Goal: Task Accomplishment & Management: Manage account settings

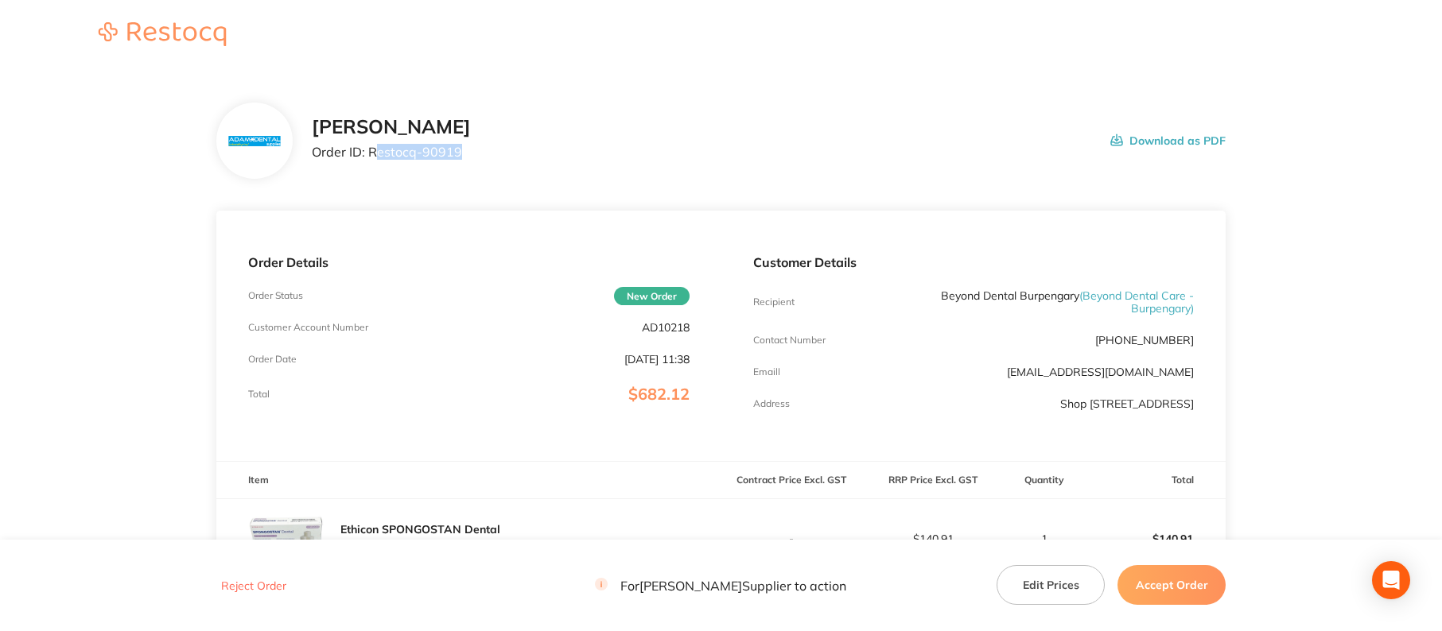
drag, startPoint x: 372, startPoint y: 146, endPoint x: 474, endPoint y: 152, distance: 102.0
click at [491, 150] on div "[PERSON_NAME] Order ID: Restocq- 90919 Download as PDF" at bounding box center [769, 140] width 914 height 49
click at [473, 152] on div "[PERSON_NAME] Order ID: Restocq- 90919 Download as PDF" at bounding box center [769, 140] width 914 height 49
click at [374, 152] on p "Order ID: Restocq- 90919" at bounding box center [391, 152] width 159 height 14
click at [486, 159] on div "[PERSON_NAME] Order ID: Restocq- 90919 Download as PDF" at bounding box center [769, 140] width 914 height 49
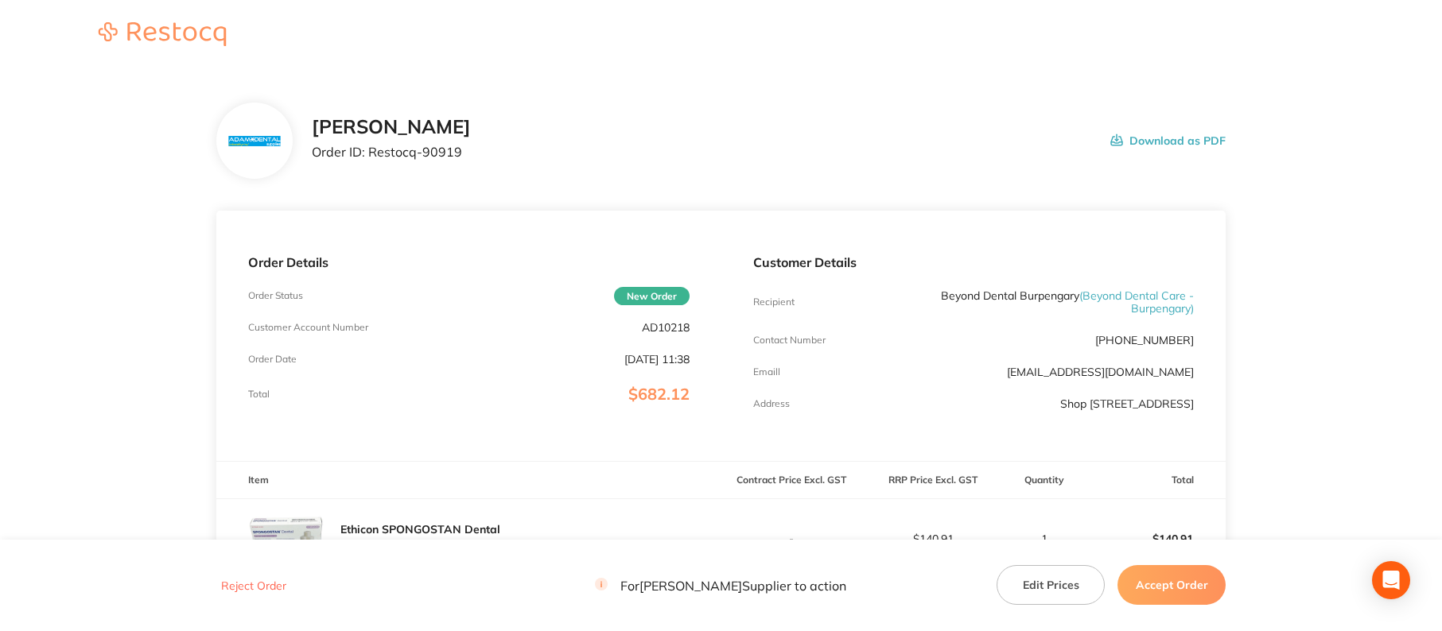
click at [375, 155] on p "Order ID: Restocq- 90919" at bounding box center [391, 152] width 159 height 14
drag, startPoint x: 367, startPoint y: 152, endPoint x: 1356, endPoint y: 200, distance: 990.5
click at [577, 154] on div "[PERSON_NAME] Order ID: Restocq- 90919 Download as PDF" at bounding box center [769, 140] width 914 height 49
copy p "Restocq- 90919"
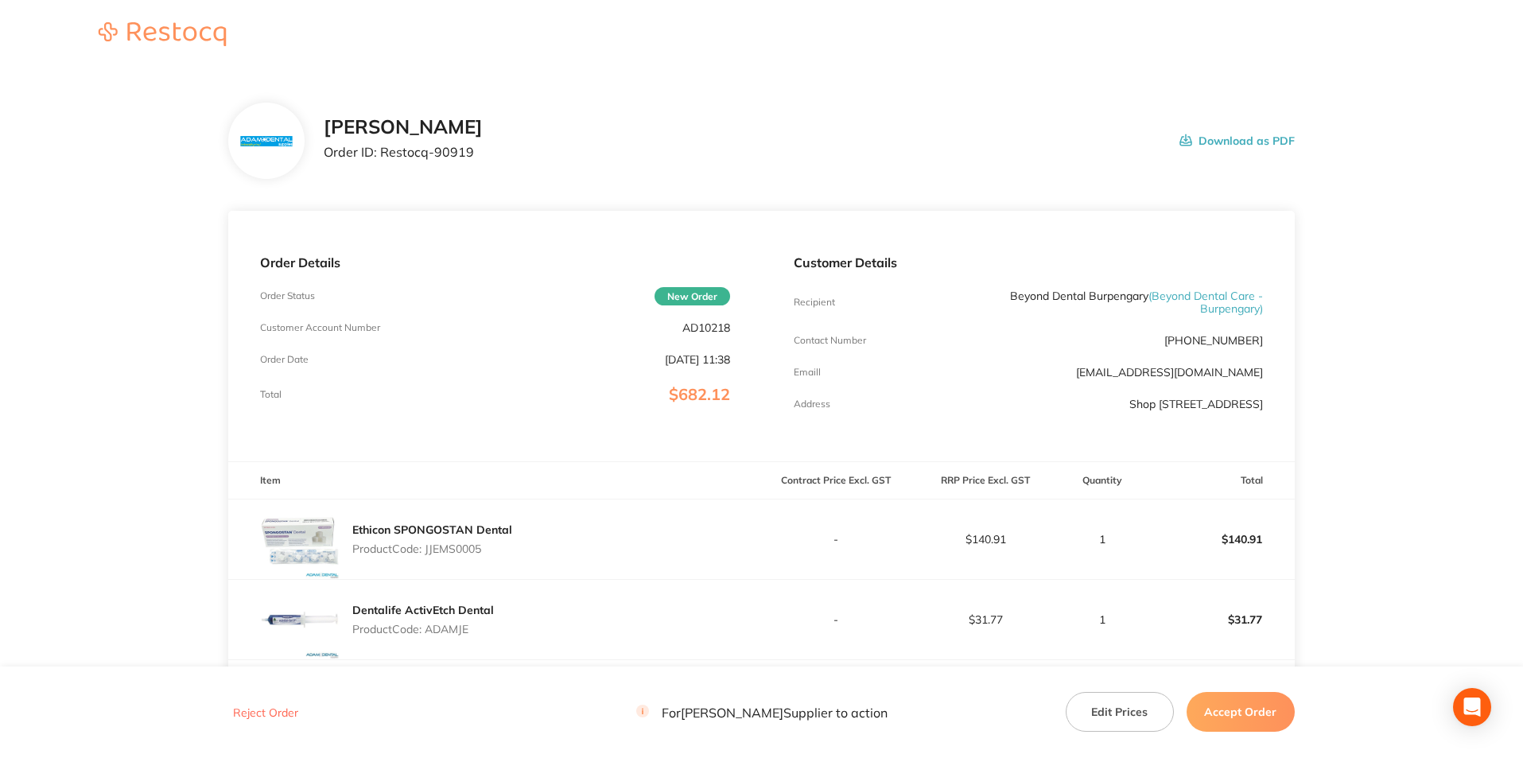
click at [705, 336] on div "Order Details Order Status New Order Customer Account Number AD10218 Order Date…" at bounding box center [494, 336] width 533 height 251
click at [708, 324] on p "AD10218" at bounding box center [706, 327] width 48 height 13
copy p "AD10218"
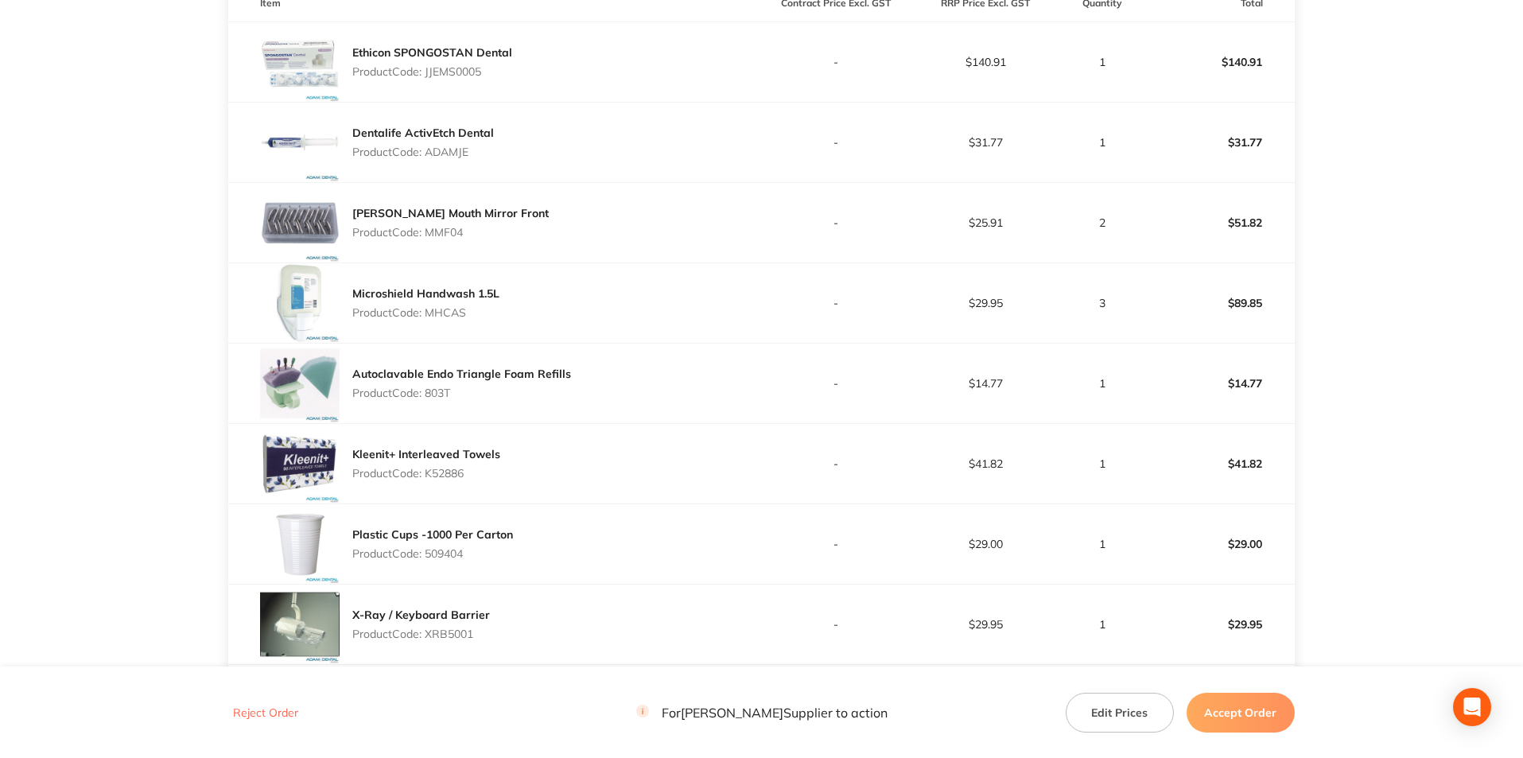
click at [449, 72] on p "Product Code: JJEMS0005" at bounding box center [432, 71] width 160 height 13
copy p "JJEMS0005"
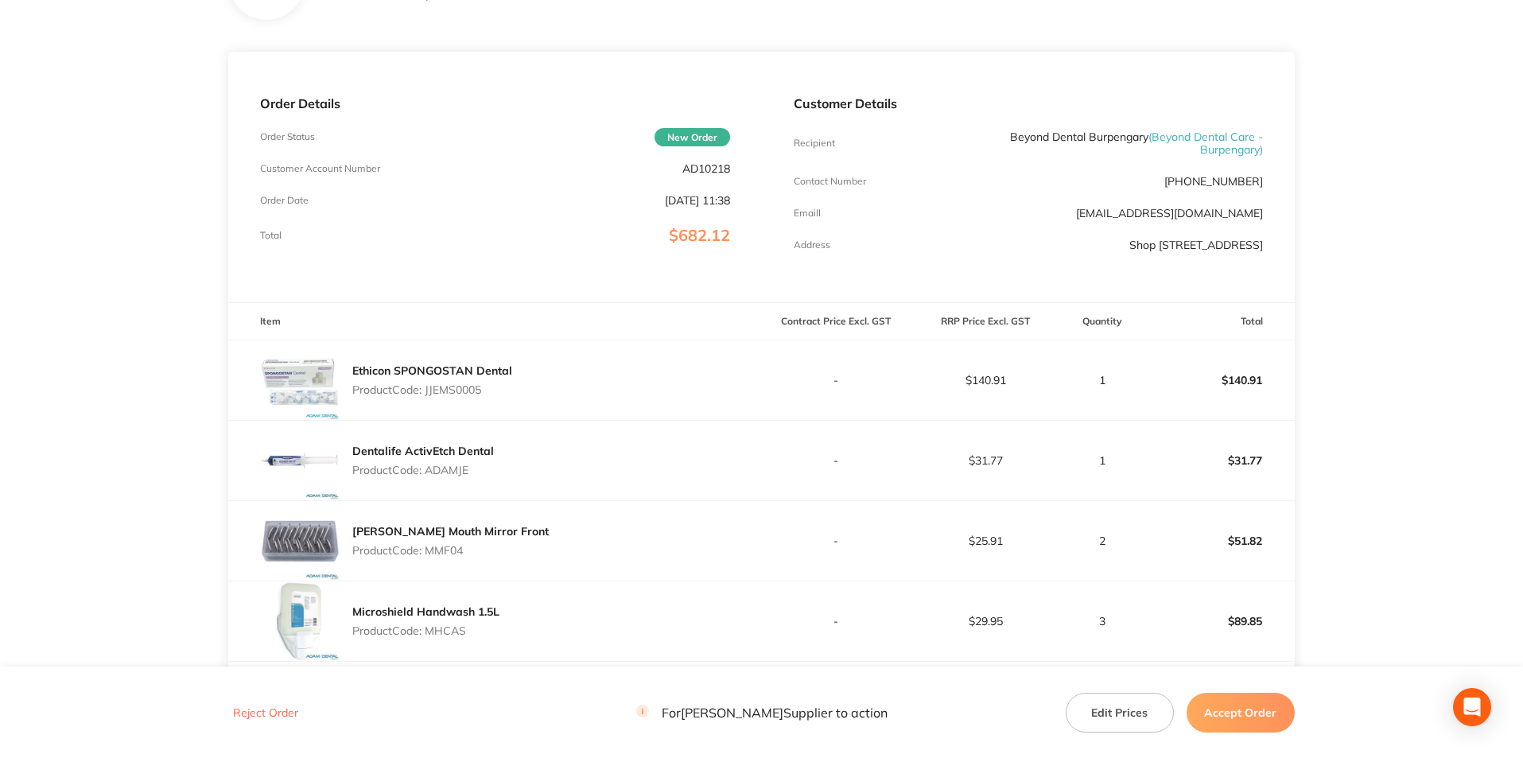
scroll to position [0, 0]
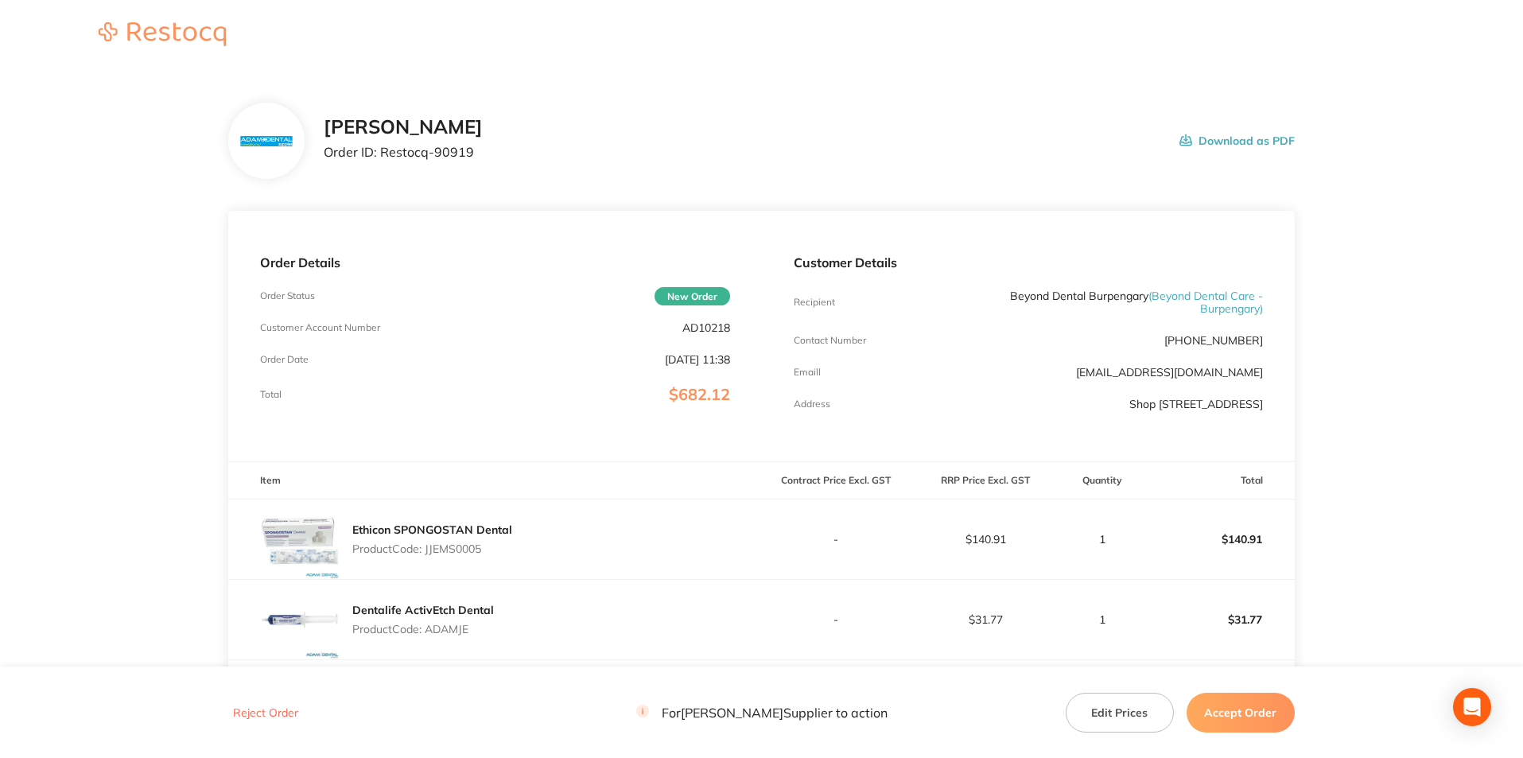
drag, startPoint x: 441, startPoint y: 585, endPoint x: 434, endPoint y: 636, distance: 52.2
click at [441, 585] on div "Dentalife ActivEtch Dental Product Code: ADAMJE" at bounding box center [494, 620] width 533 height 80
click at [448, 623] on p "Product Code: ADAMJE" at bounding box center [423, 629] width 142 height 13
click at [449, 623] on p "Product Code: ADAMJE" at bounding box center [423, 629] width 142 height 13
copy p "ADAMJE"
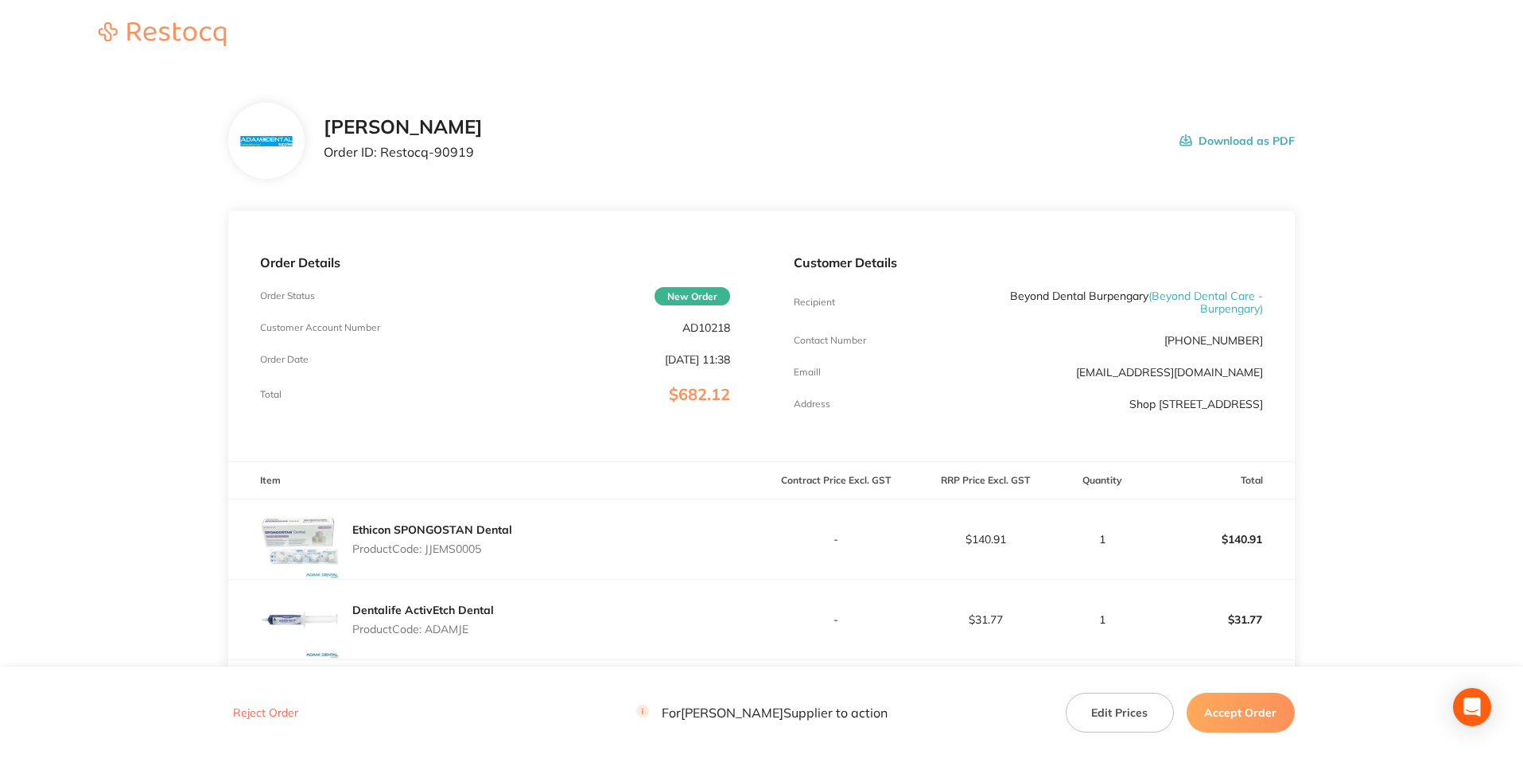
scroll to position [239, 0]
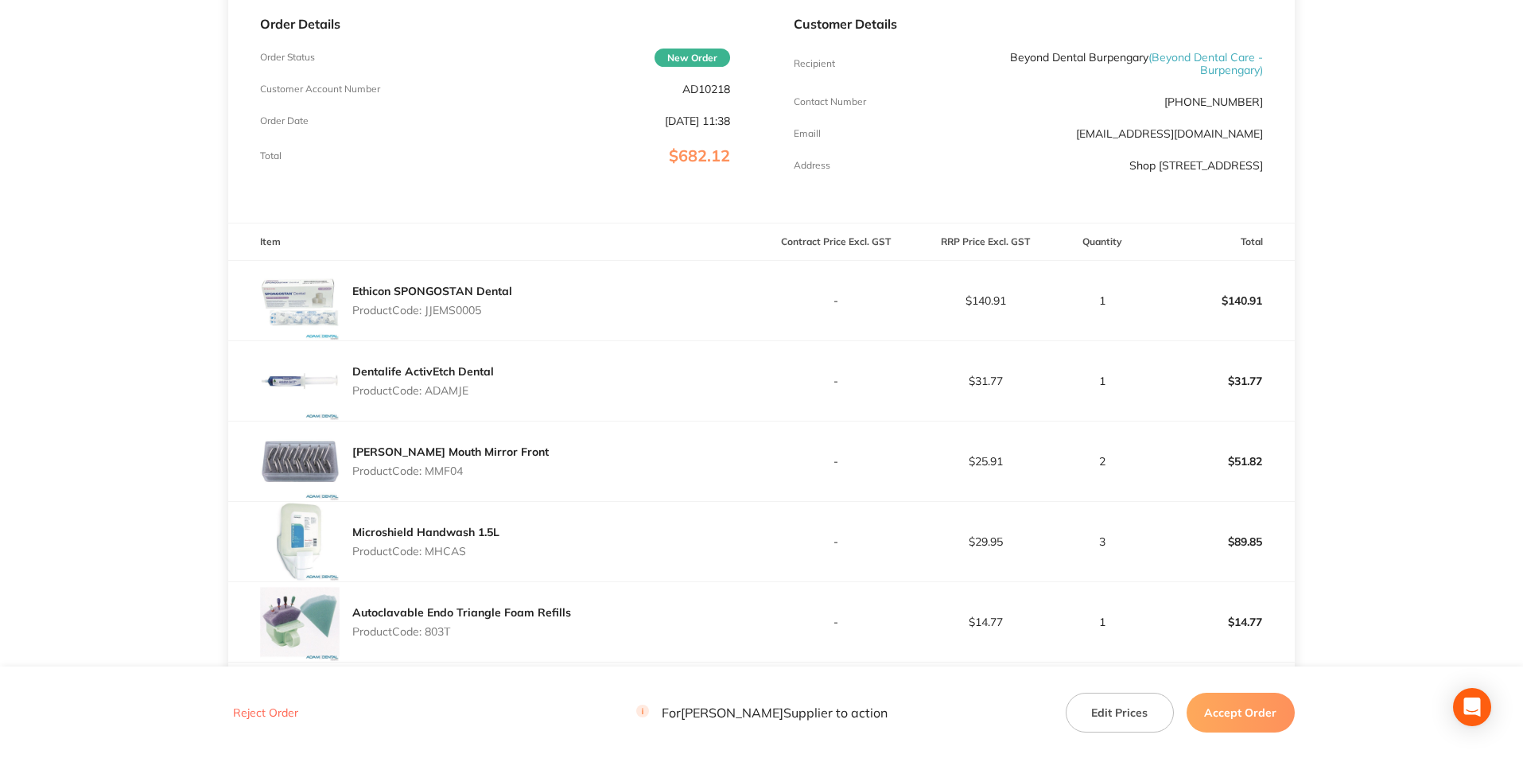
click at [445, 475] on p "Product Code: MMF04" at bounding box center [450, 470] width 196 height 13
copy p "MMF04"
drag, startPoint x: 468, startPoint y: 561, endPoint x: 460, endPoint y: 561, distance: 8.7
click at [468, 561] on div "Microshield Handwash 1.5L Product Code: MHCAS" at bounding box center [425, 541] width 147 height 45
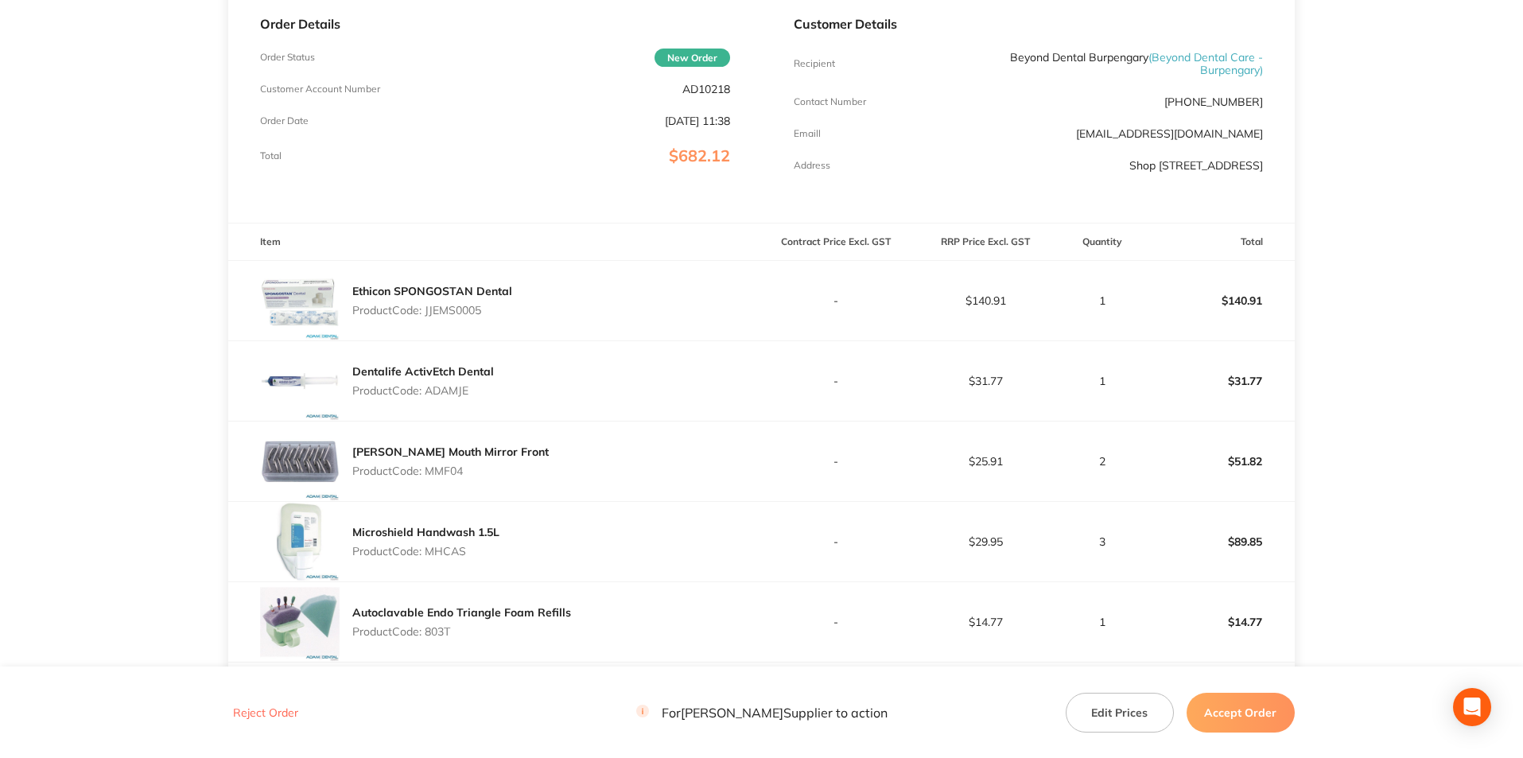
click at [449, 547] on p "Product Code: MHCAS" at bounding box center [425, 551] width 147 height 13
copy p "MHCAS"
drag, startPoint x: 449, startPoint y: 592, endPoint x: 463, endPoint y: 588, distance: 14.1
click at [452, 590] on div "Autoclavable Endo Triangle Foam Refills Product Code: 803T" at bounding box center [494, 622] width 533 height 80
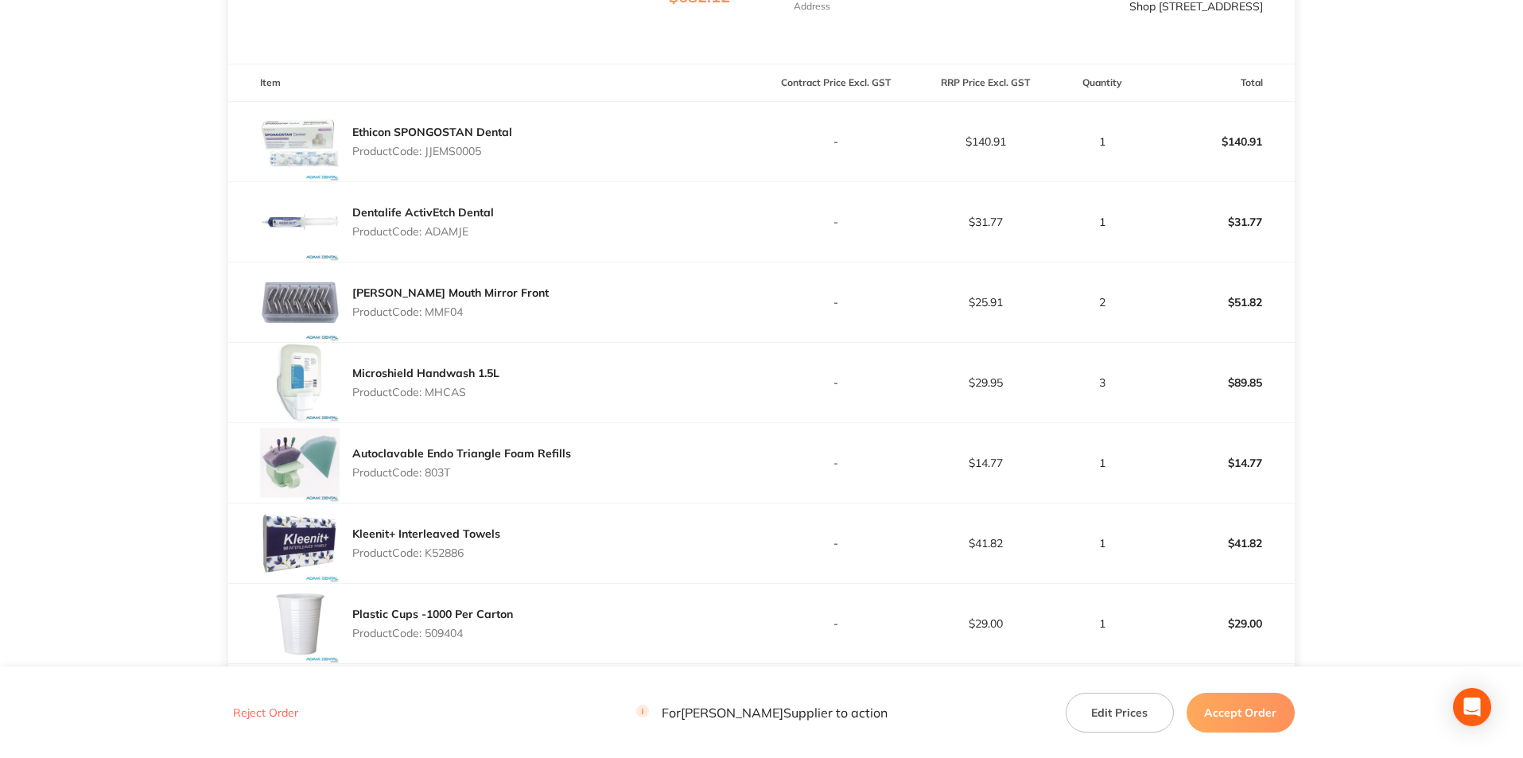
scroll to position [477, 0]
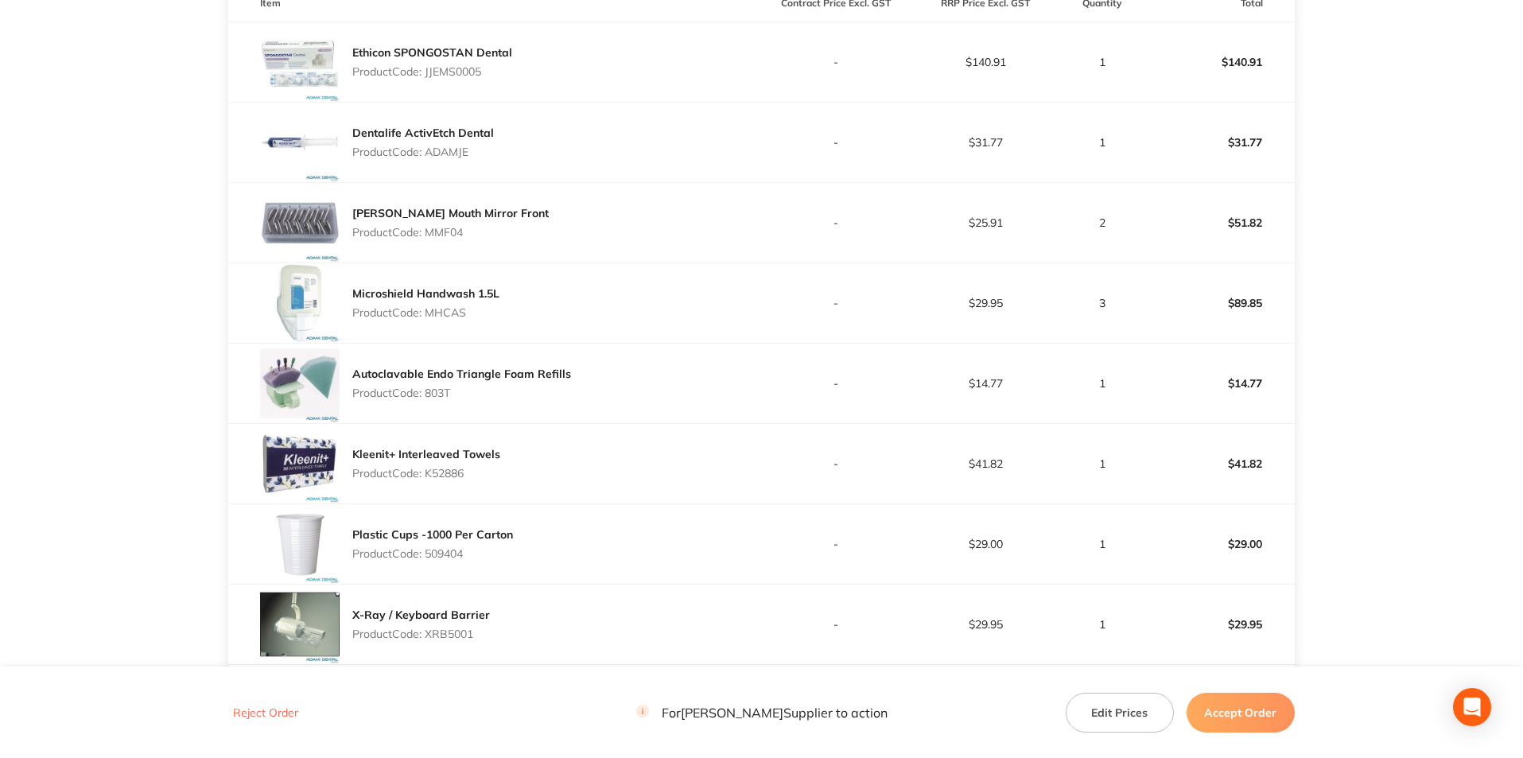
click at [433, 392] on p "Product Code: 803T" at bounding box center [461, 393] width 219 height 13
copy p "803T"
click at [462, 495] on div "Kleenit+ Interleaved Towels Product Code: K52886" at bounding box center [494, 464] width 533 height 80
click at [449, 476] on p "Product Code: K52886" at bounding box center [426, 473] width 148 height 13
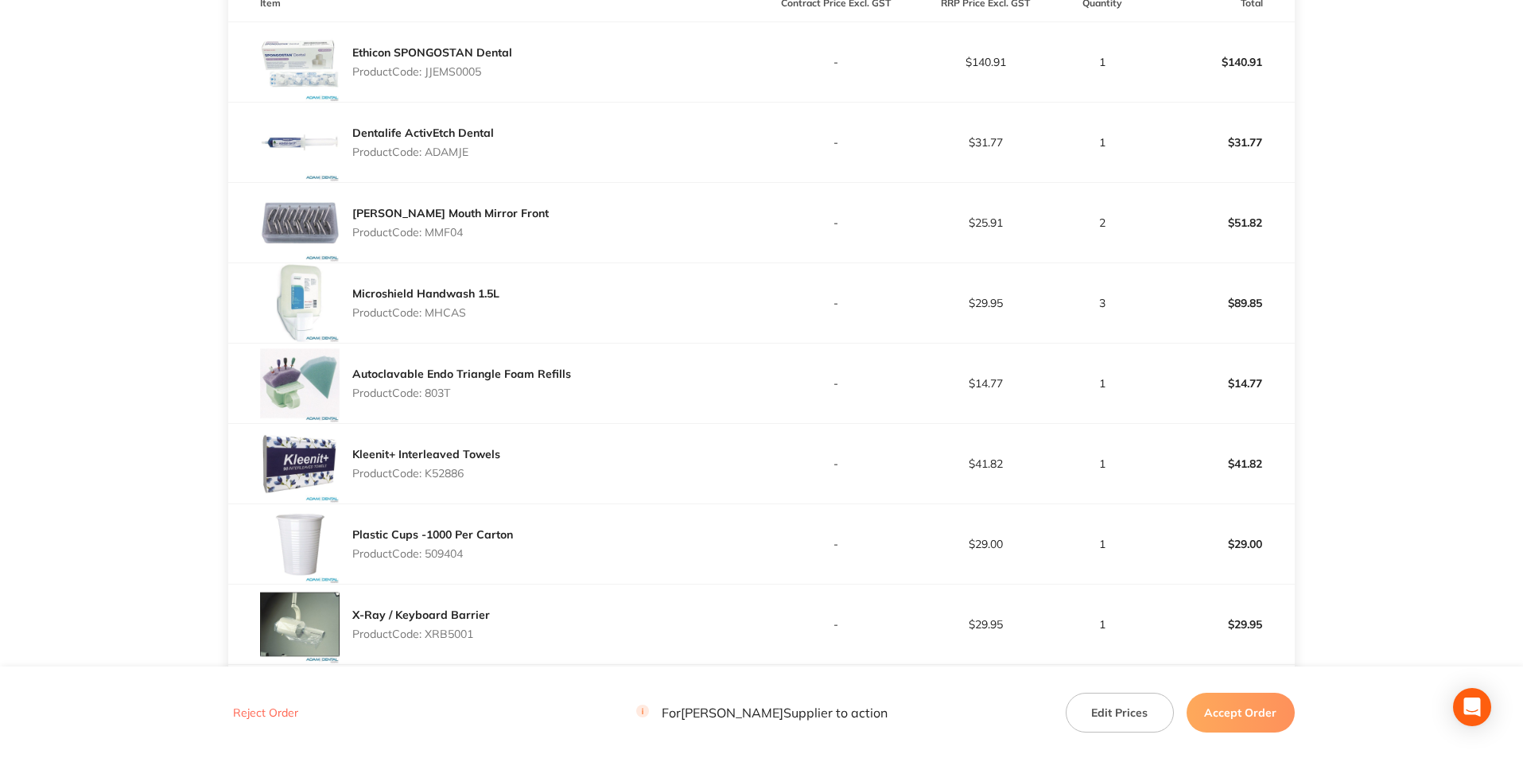
click at [449, 476] on p "Product Code: K52886" at bounding box center [426, 473] width 148 height 13
copy p "K52886"
click at [455, 550] on p "Product Code: 509404" at bounding box center [432, 553] width 161 height 13
copy p "509404"
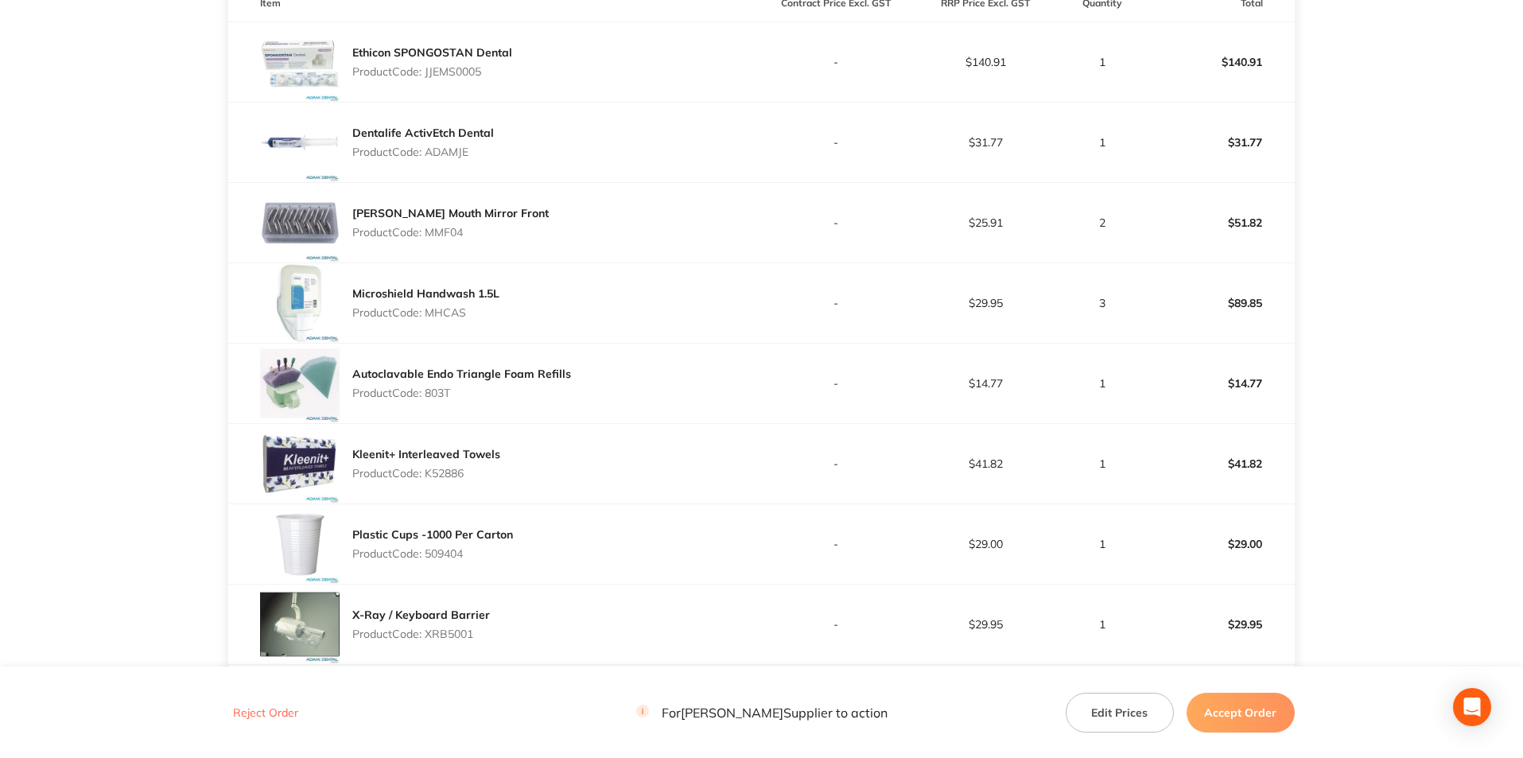
click at [449, 575] on div "Plastic Cups -1000 Per Carton Product Code: 509404" at bounding box center [494, 544] width 533 height 80
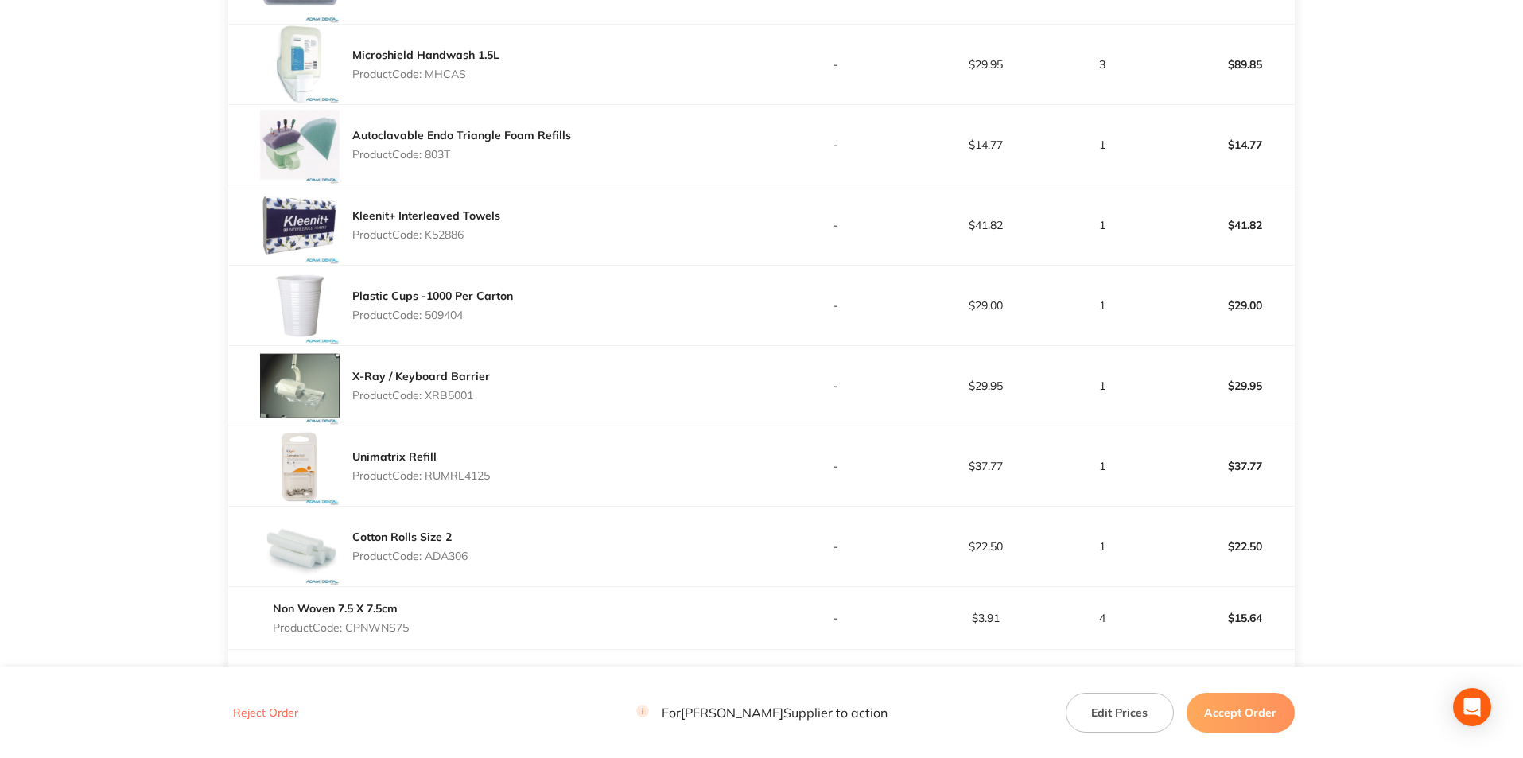
scroll to position [795, 0]
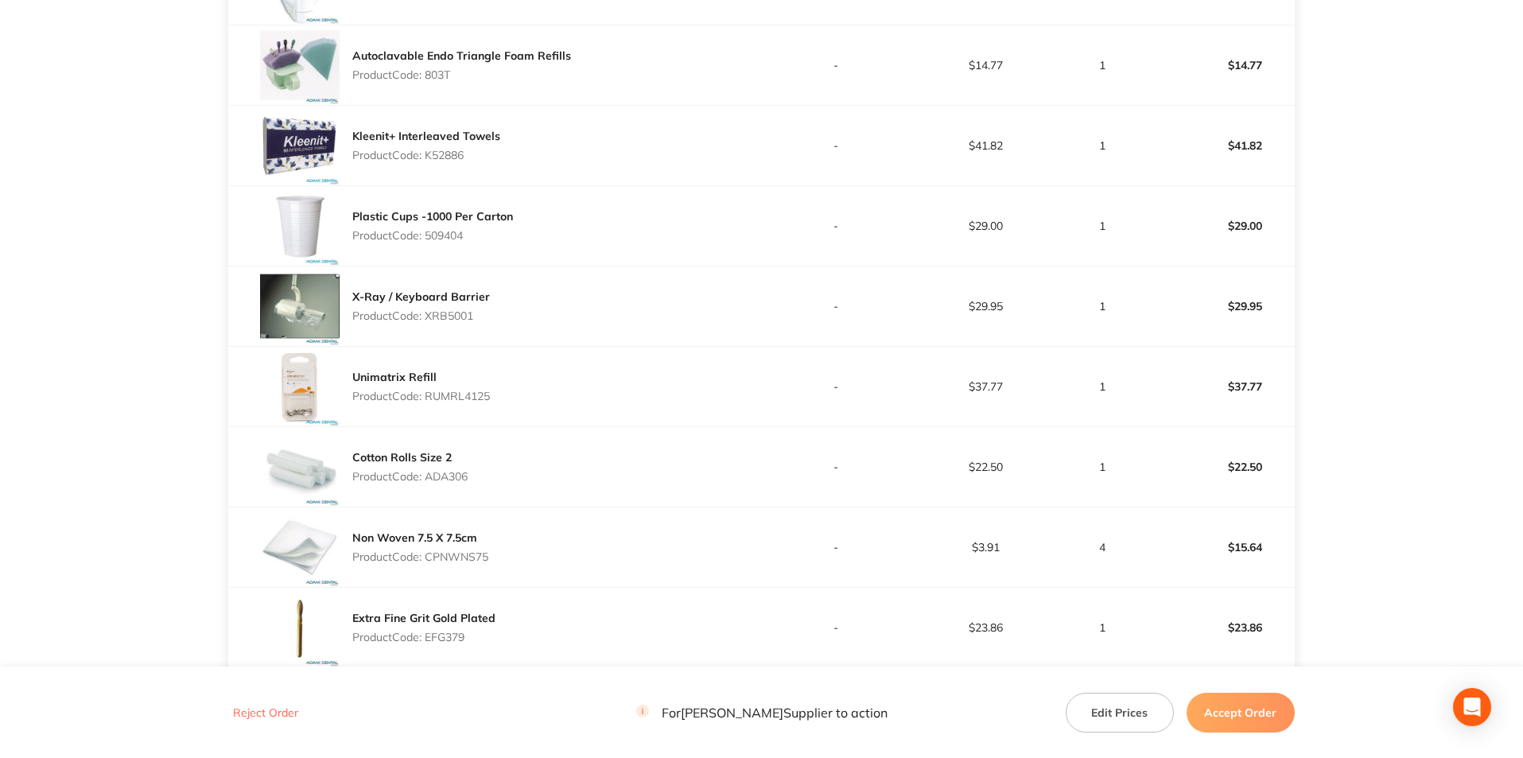
click at [452, 311] on p "Product Code: XRB5001" at bounding box center [421, 315] width 138 height 13
copy p "XRB5001"
click at [442, 392] on p "Product Code: RUMRL4125" at bounding box center [421, 396] width 138 height 13
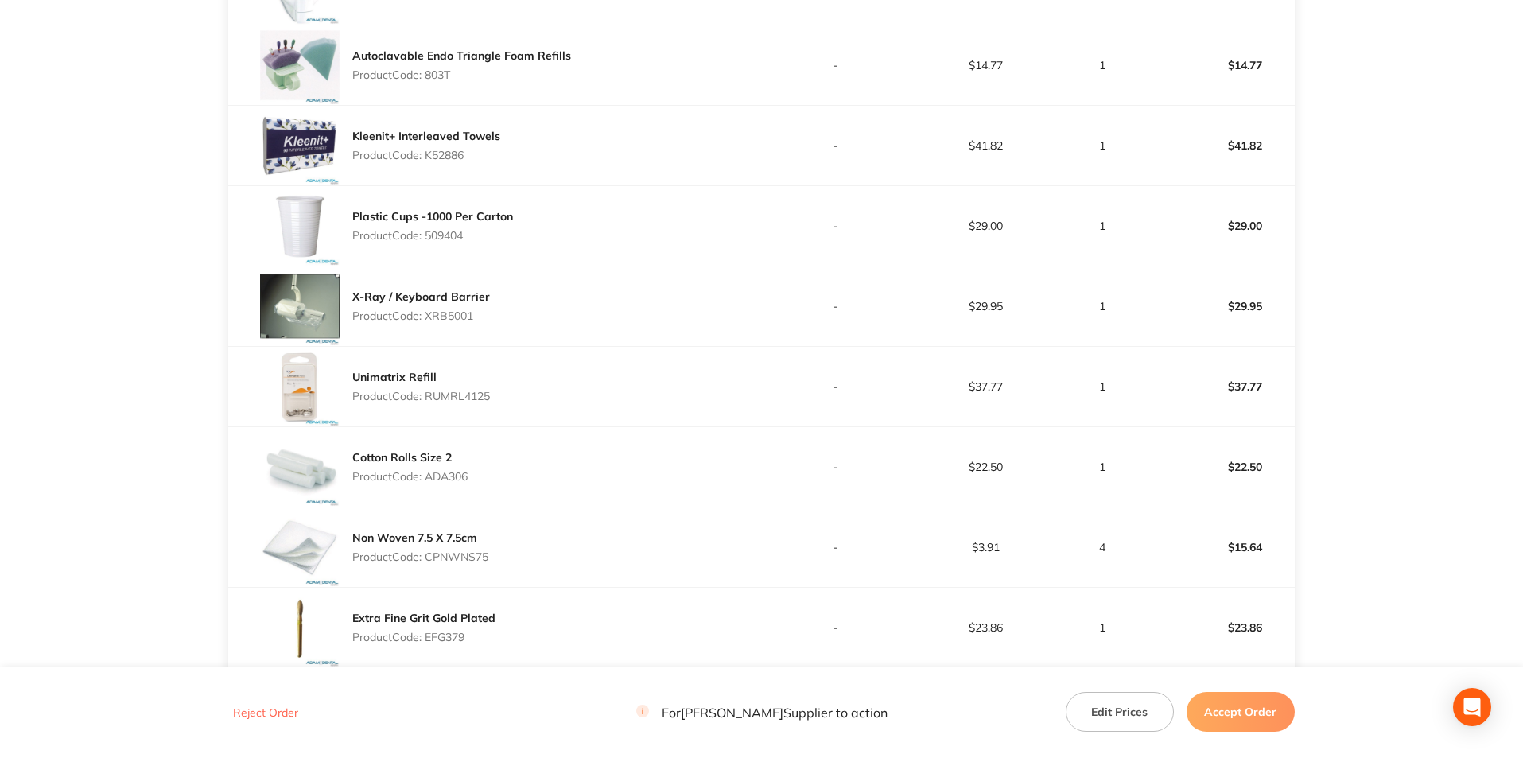
click at [453, 482] on p "Product Code: ADA306" at bounding box center [409, 476] width 115 height 13
click at [445, 474] on p "Product Code: ADA306" at bounding box center [409, 476] width 115 height 13
click at [473, 559] on p "Product Code: CPNWNS75" at bounding box center [420, 556] width 136 height 13
click at [472, 559] on p "Product Code: CPNWNS75" at bounding box center [420, 556] width 136 height 13
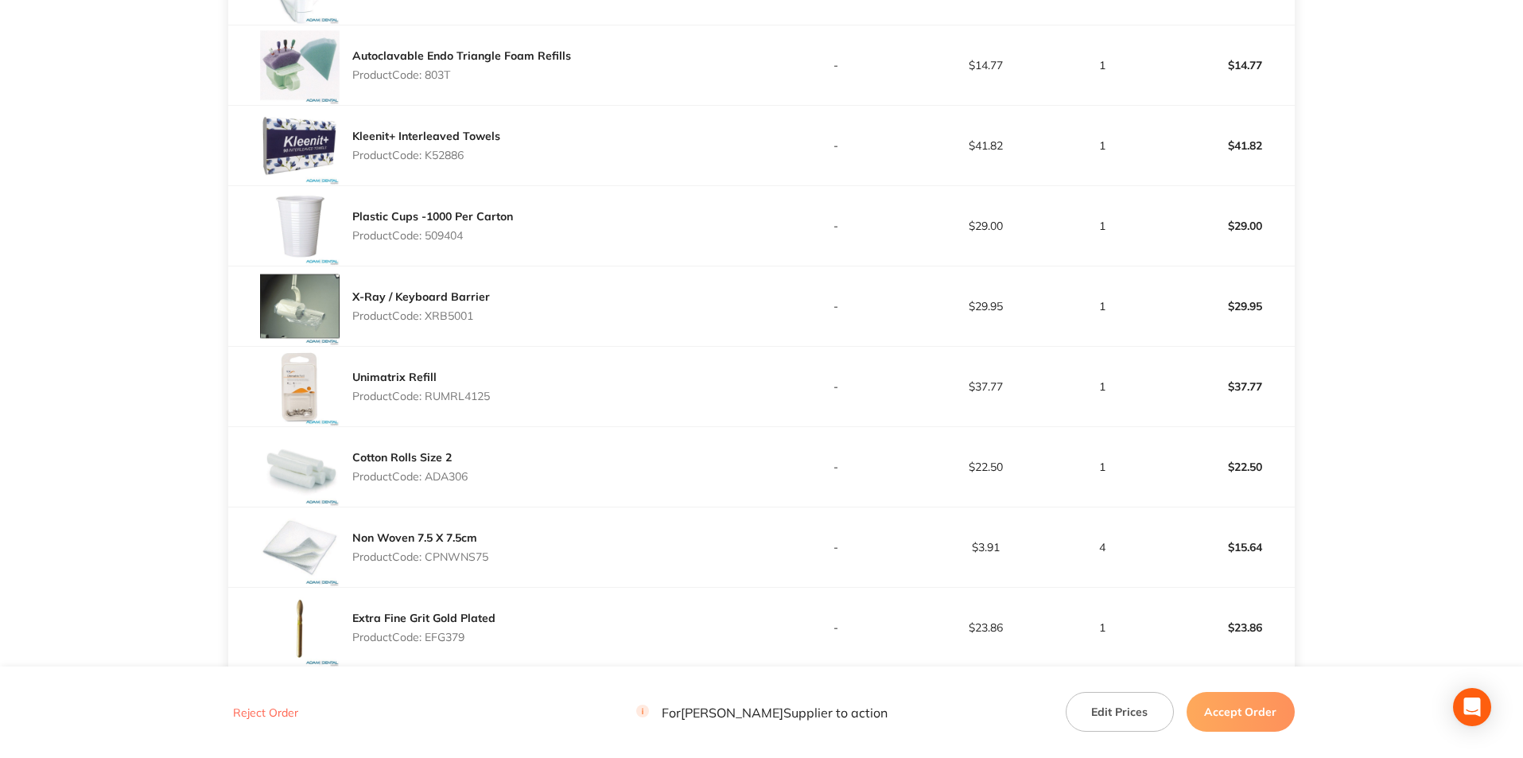
click at [431, 631] on p "Product Code: EFG379" at bounding box center [423, 637] width 143 height 13
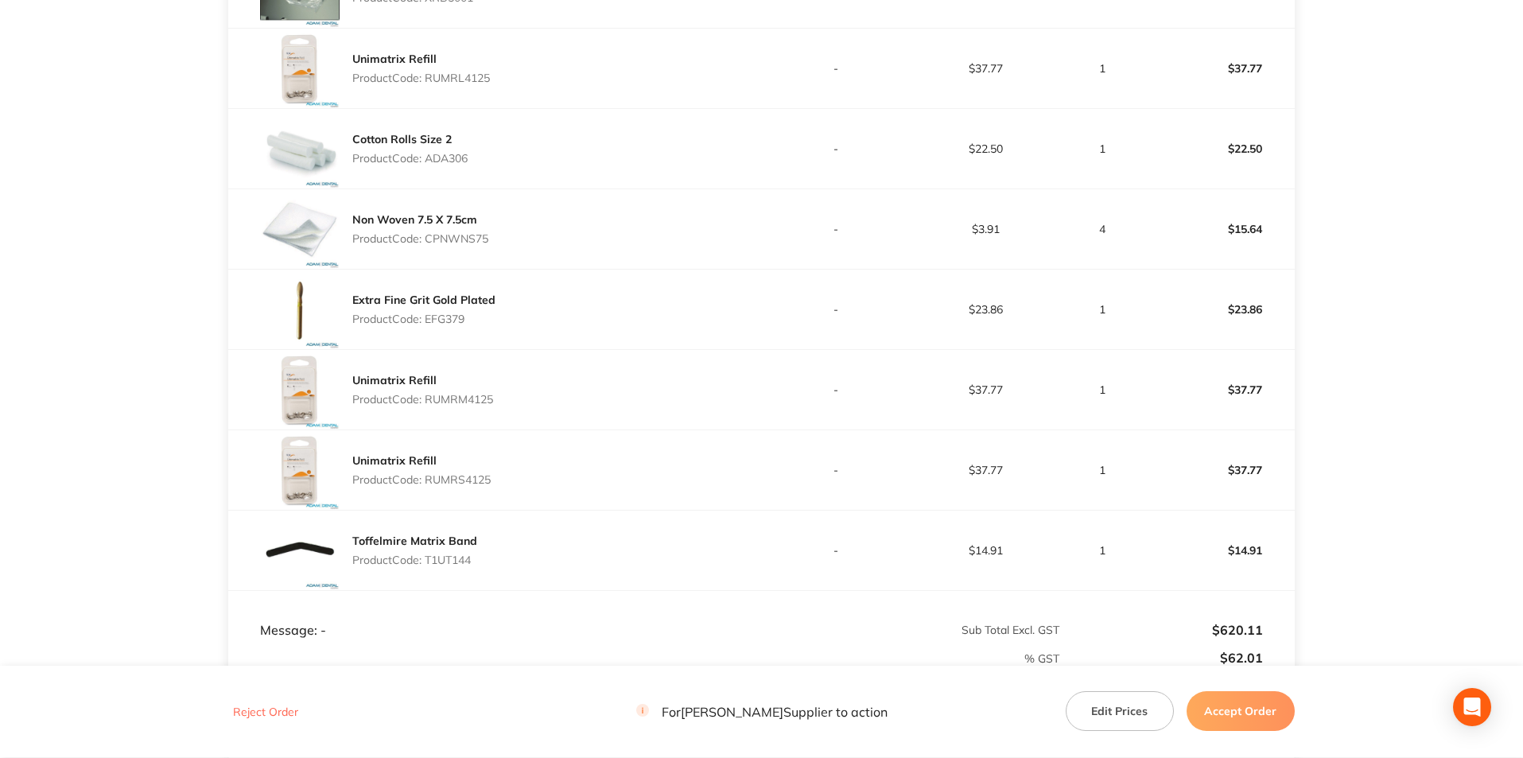
scroll to position [1272, 0]
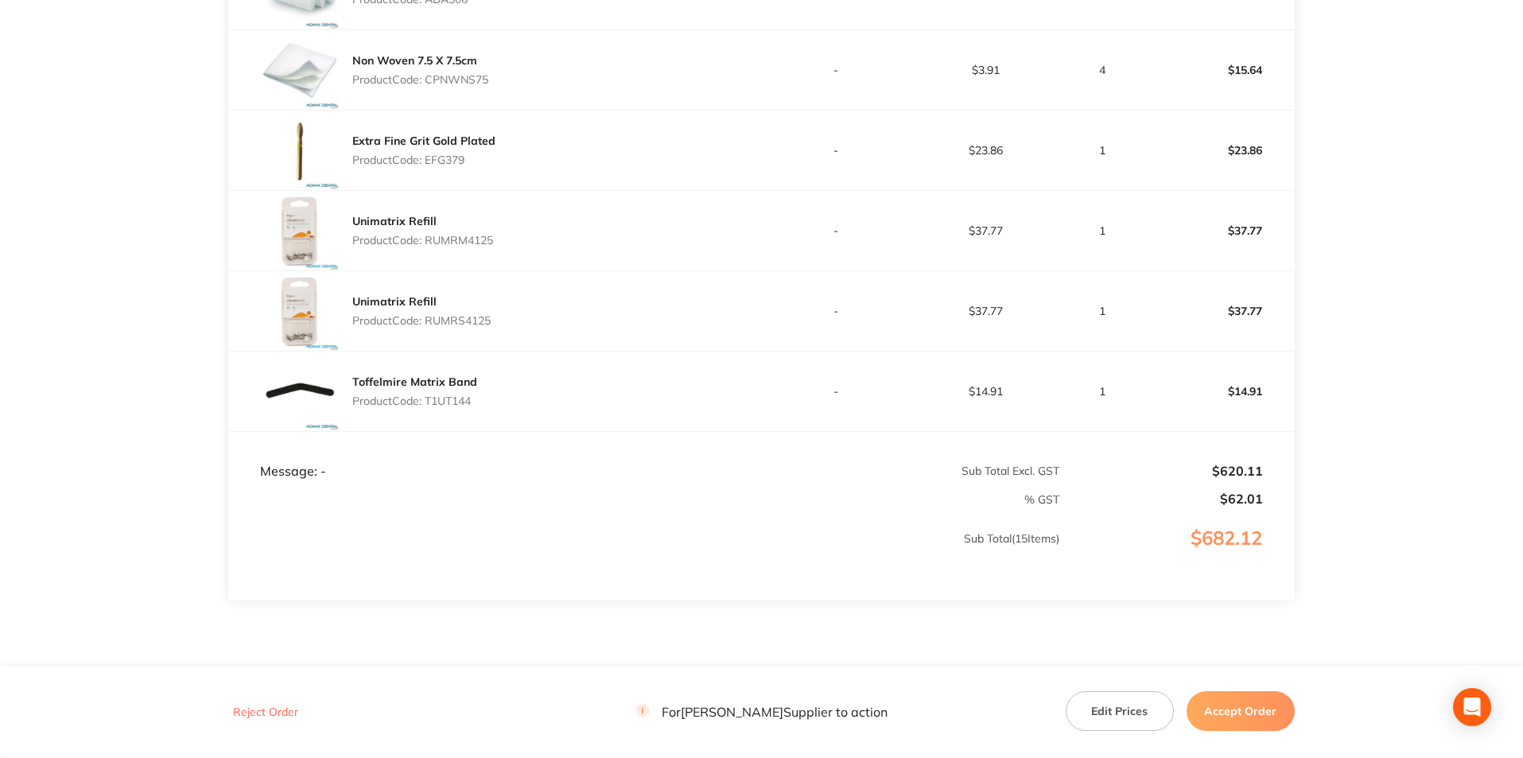
click at [453, 251] on div "Unimatrix Refill Product Code: RUMRM4125" at bounding box center [422, 230] width 141 height 45
click at [458, 235] on p "Product Code: RUMRM4125" at bounding box center [422, 240] width 141 height 13
click at [459, 321] on p "Product Code: RUMRS4125" at bounding box center [421, 320] width 138 height 13
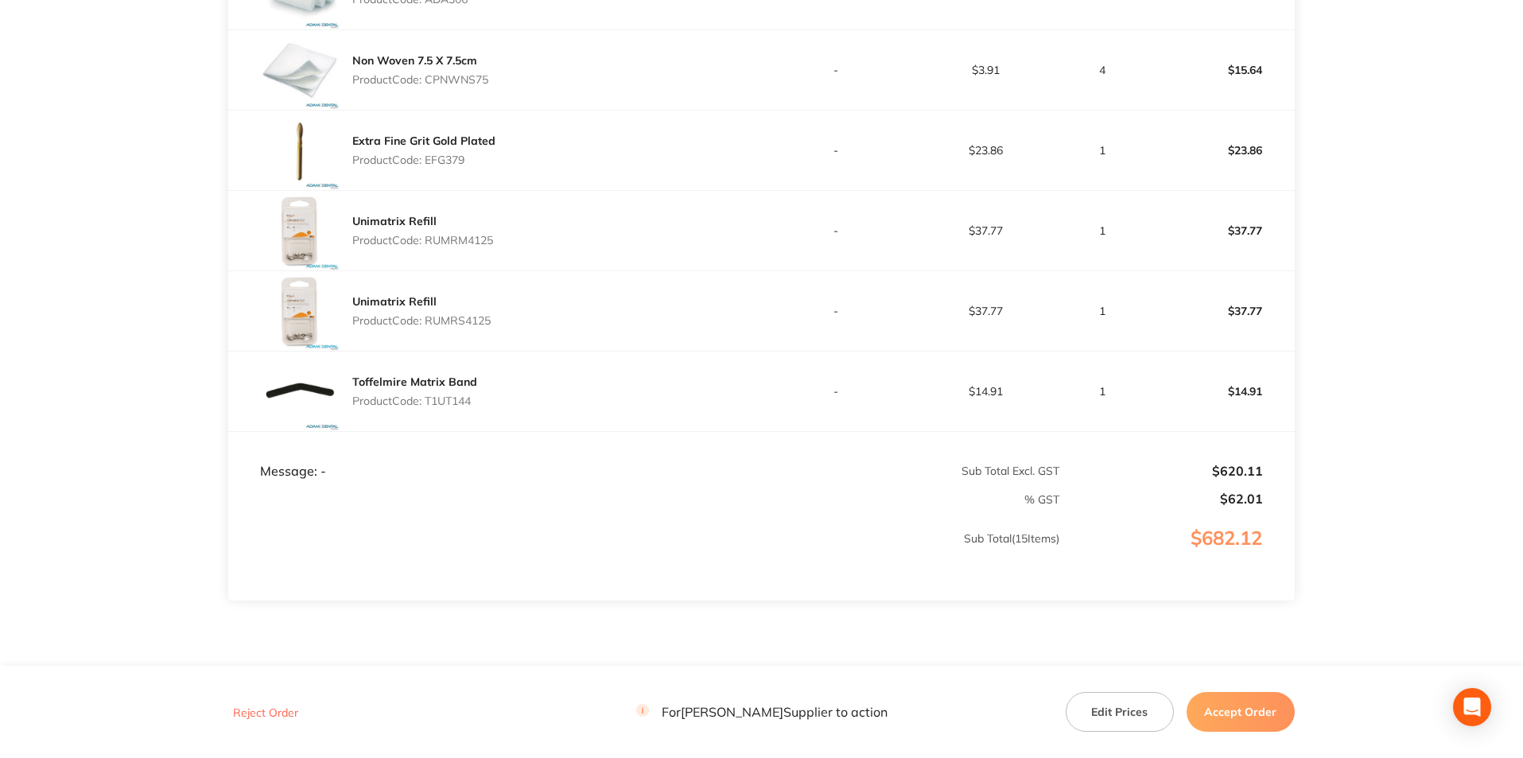
click at [447, 408] on div "Toffelmire Matrix Band Product Code: T1UT144" at bounding box center [414, 391] width 125 height 45
click at [448, 407] on p "Product Code: T1UT144" at bounding box center [414, 400] width 125 height 13
click at [448, 402] on p "Product Code: T1UT144" at bounding box center [414, 400] width 125 height 13
drag, startPoint x: 437, startPoint y: 407, endPoint x: 446, endPoint y: 399, distance: 12.4
click at [437, 406] on p "Product Code: T1UT144" at bounding box center [414, 400] width 125 height 13
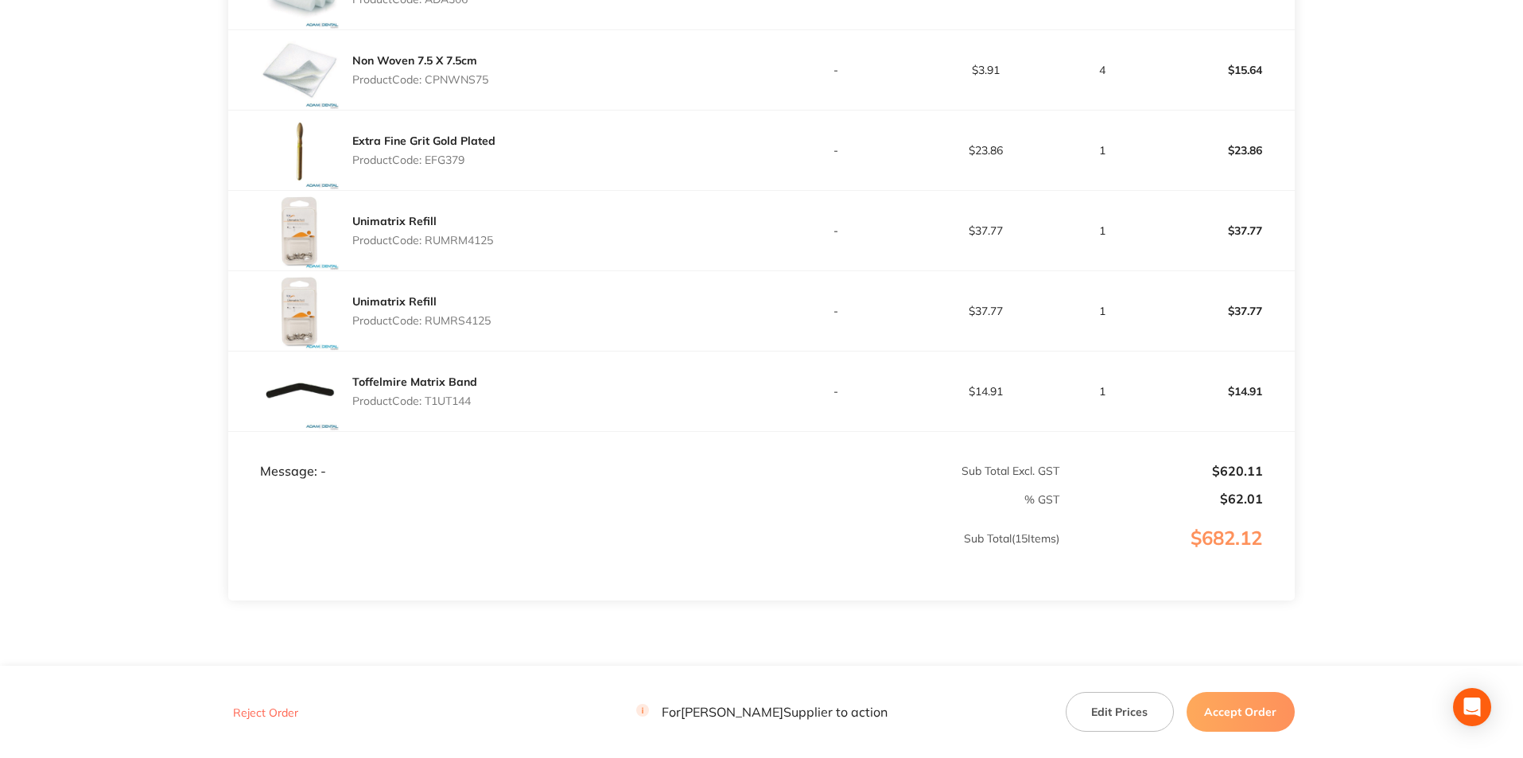
click at [447, 399] on p "Product Code: T1UT144" at bounding box center [414, 400] width 125 height 13
click at [448, 399] on p "Product Code: T1UT144" at bounding box center [414, 400] width 125 height 13
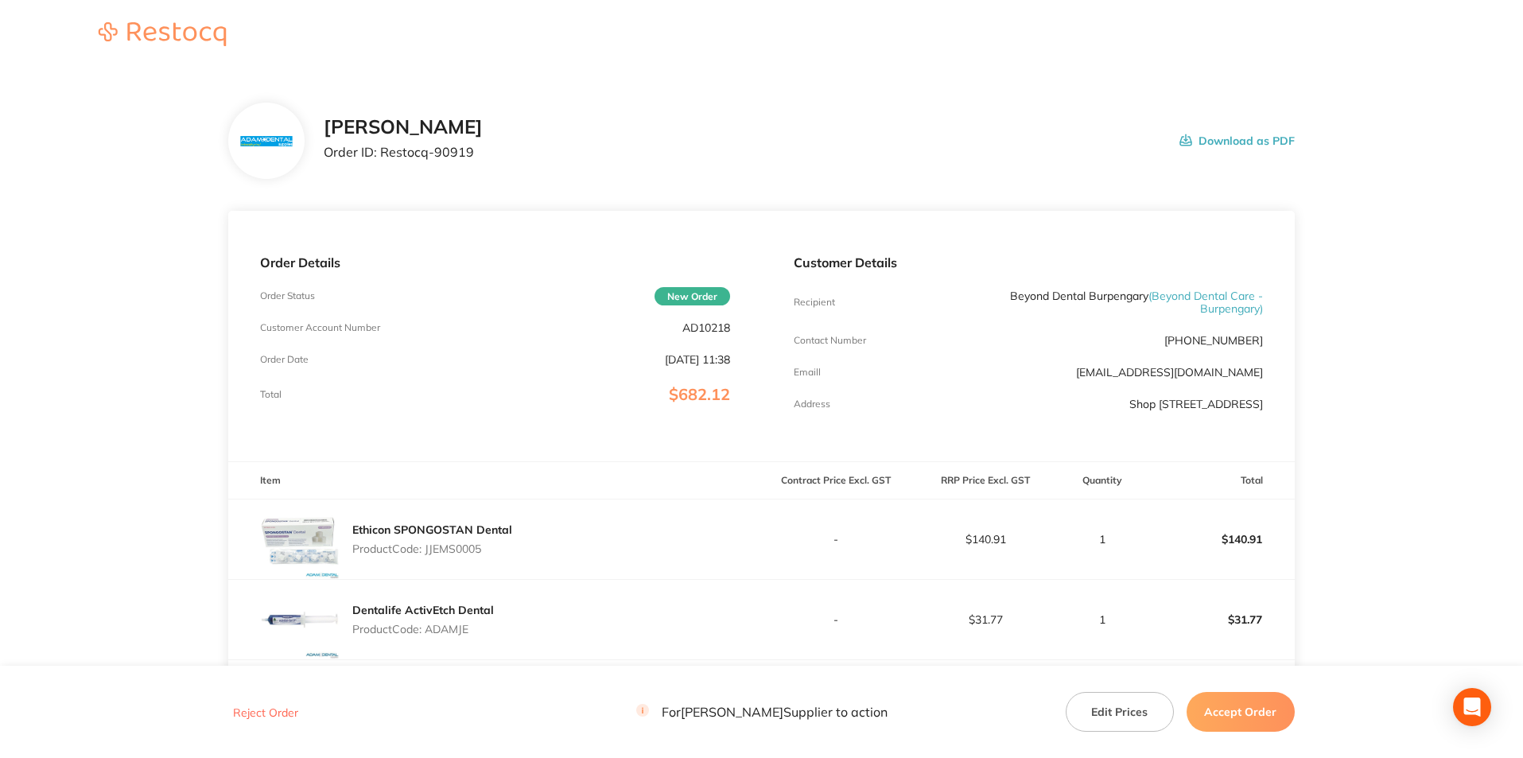
scroll to position [398, 0]
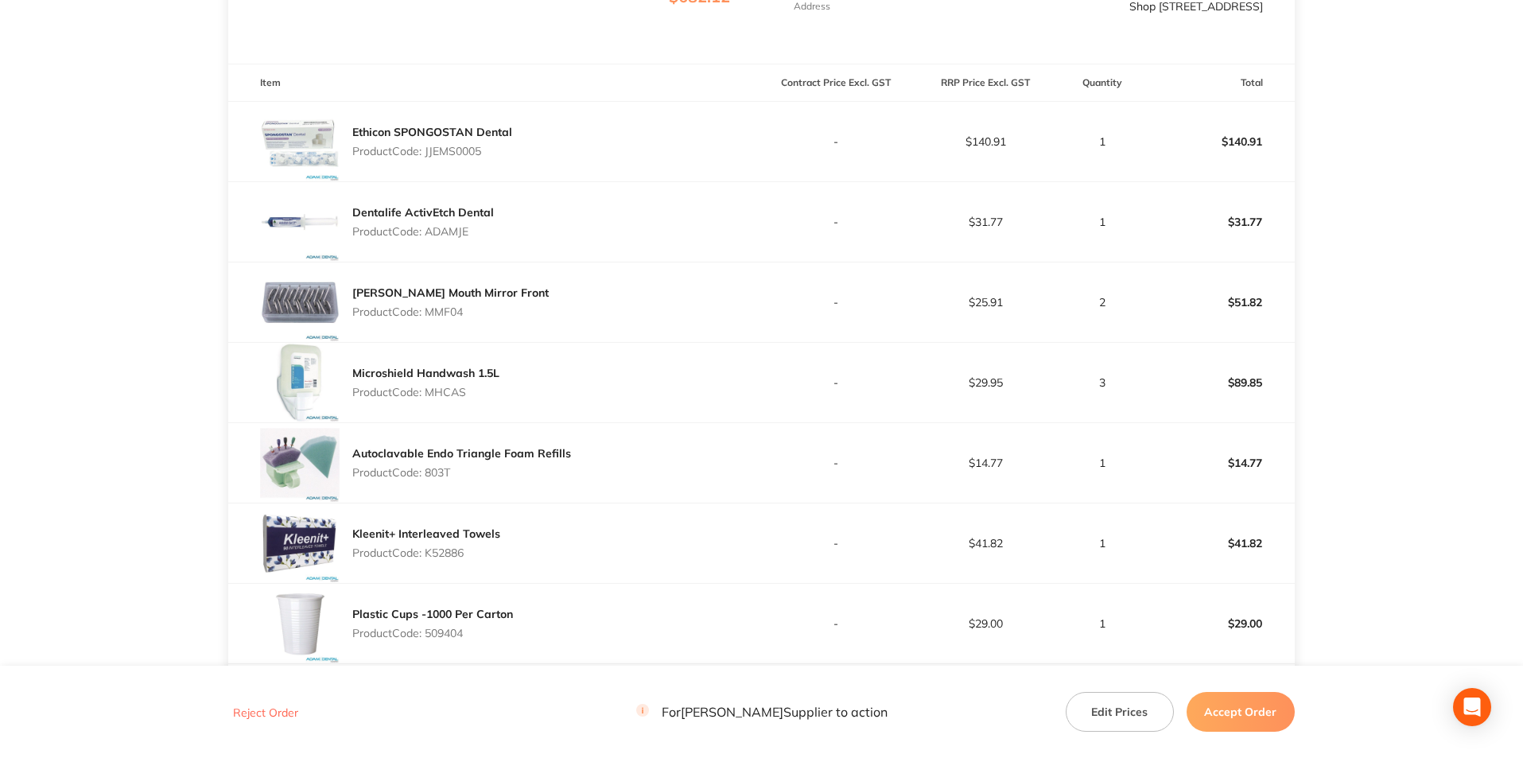
click at [446, 151] on p "Product Code: JJEMS0005" at bounding box center [432, 151] width 160 height 13
drag, startPoint x: 367, startPoint y: 613, endPoint x: 337, endPoint y: 619, distance: 30.7
click at [337, 619] on div "Plastic Cups -1000 Per Carton Product Code: 509404" at bounding box center [494, 624] width 533 height 80
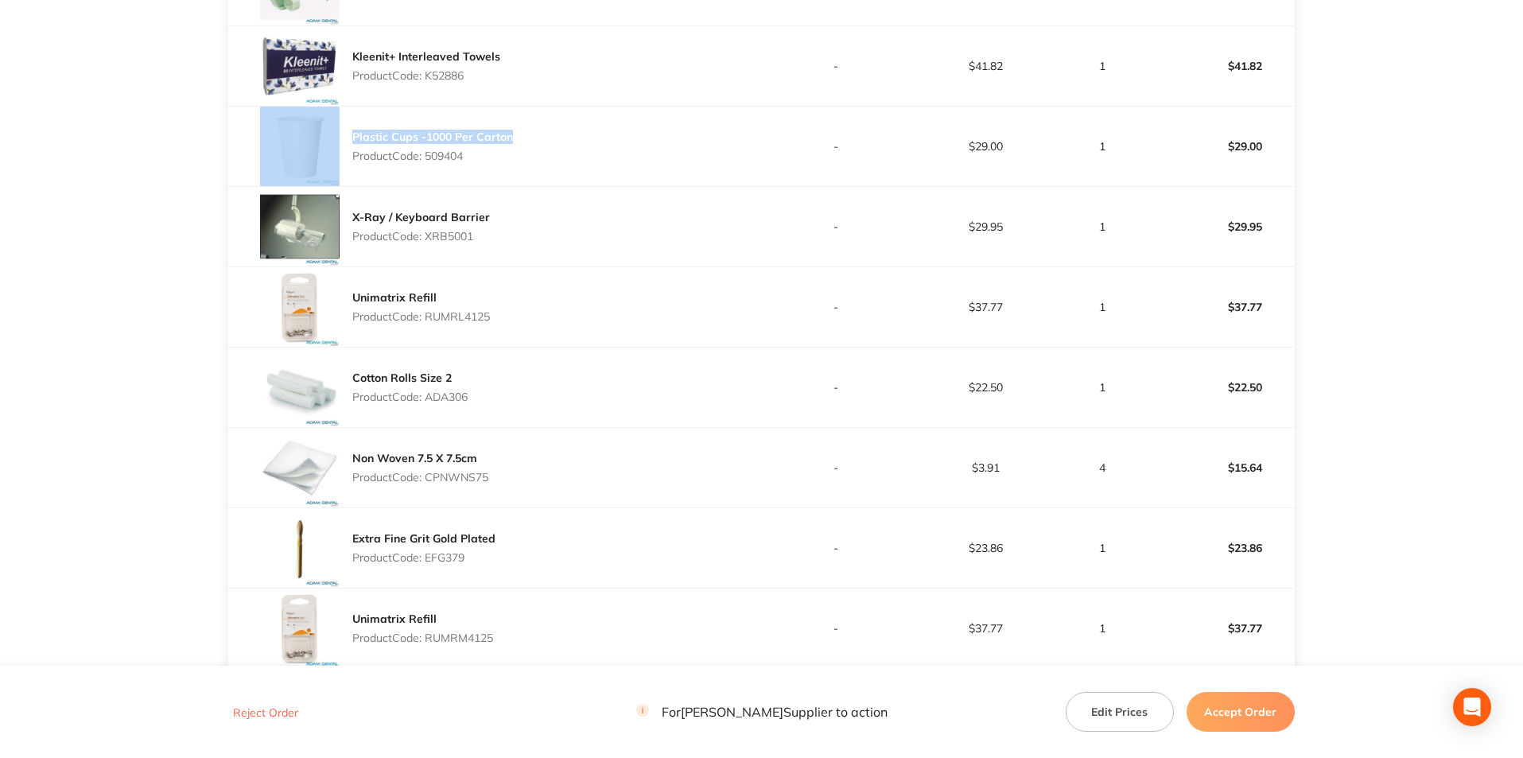
scroll to position [954, 0]
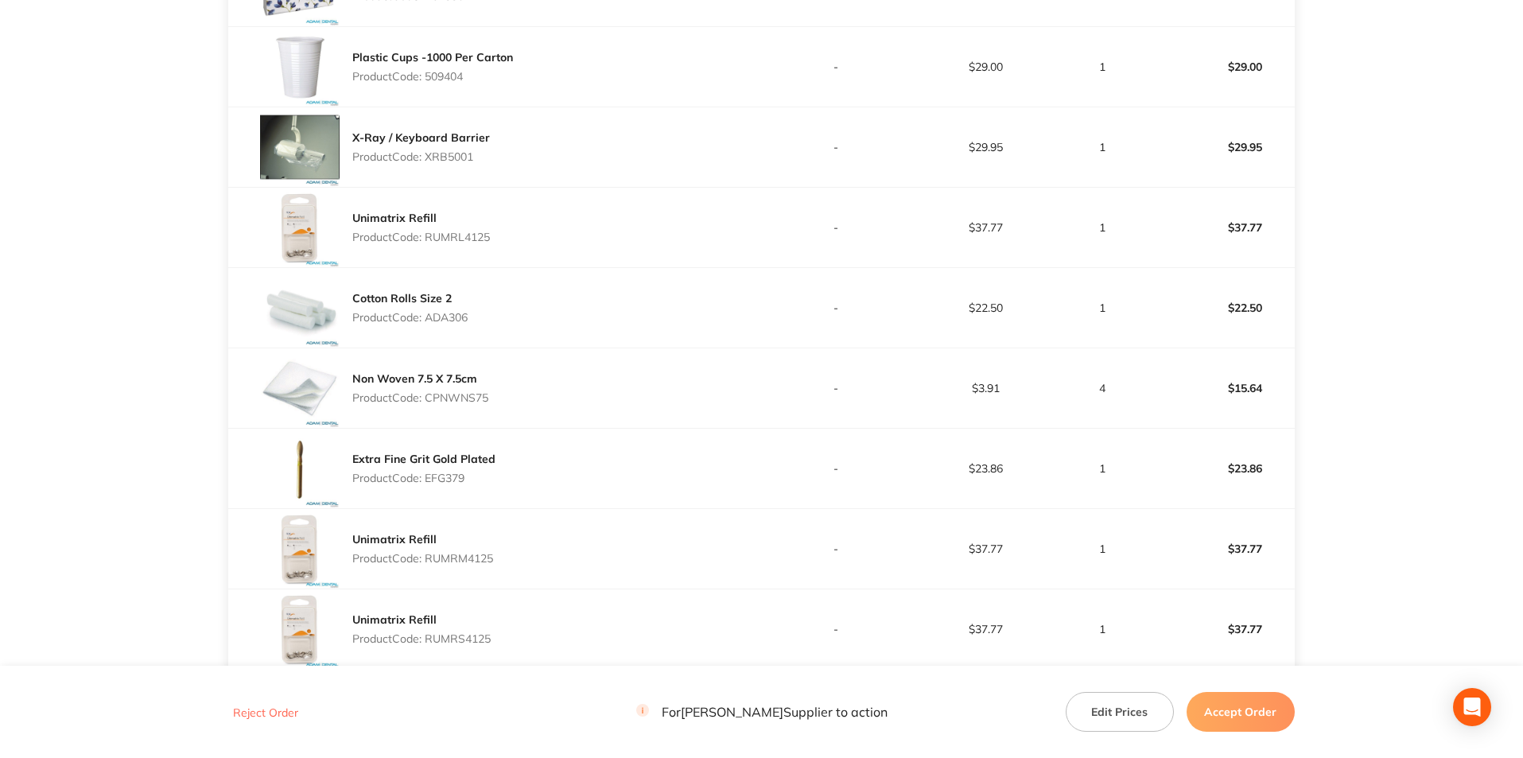
click at [491, 423] on div "Non Woven 7.5 X 7.5cm Product Code: CPNWNS75" at bounding box center [494, 388] width 533 height 80
click at [460, 401] on p "Product Code: CPNWNS75" at bounding box center [420, 397] width 136 height 13
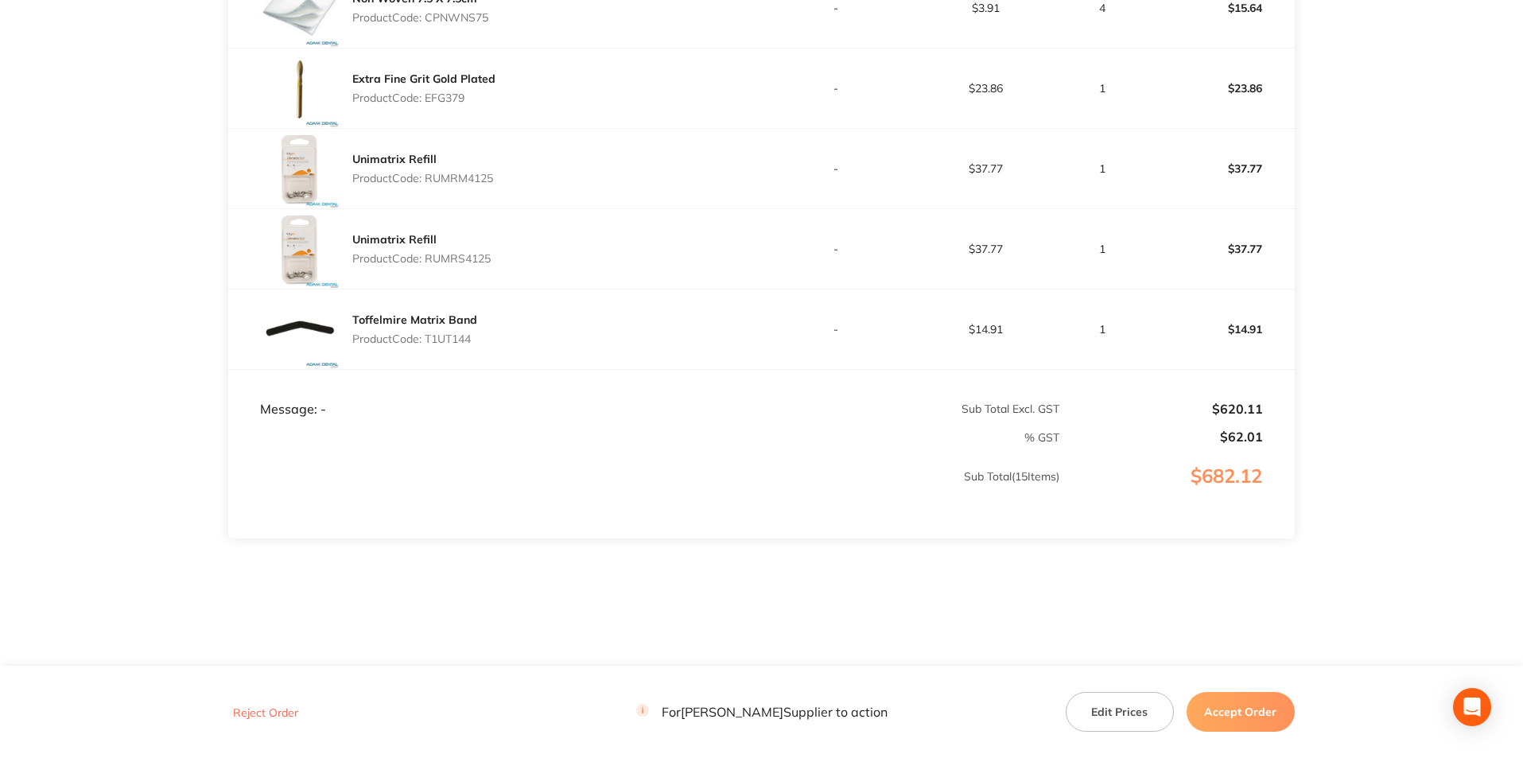
scroll to position [1255, 0]
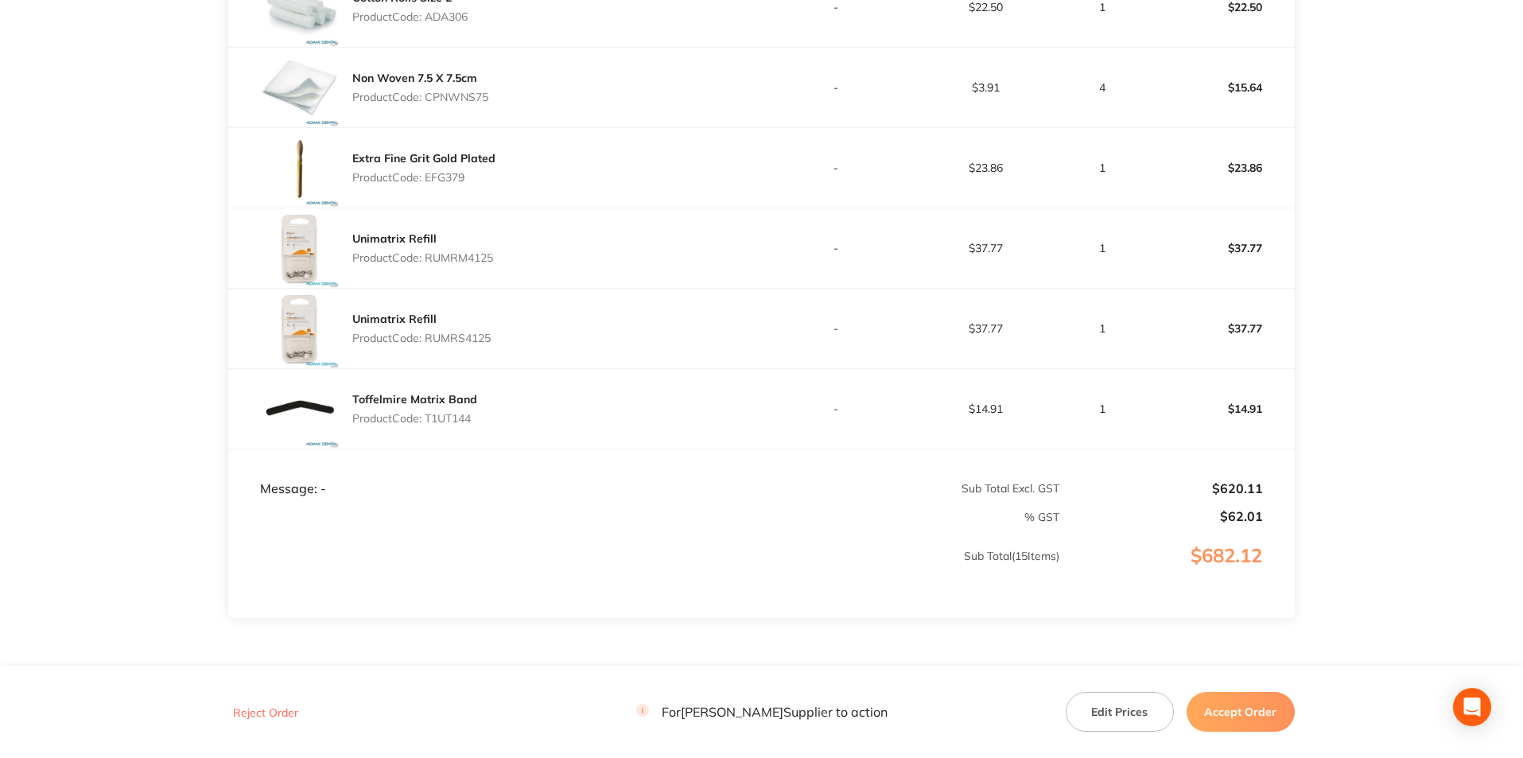
click at [1255, 631] on button "Accept Order" at bounding box center [1241, 712] width 108 height 40
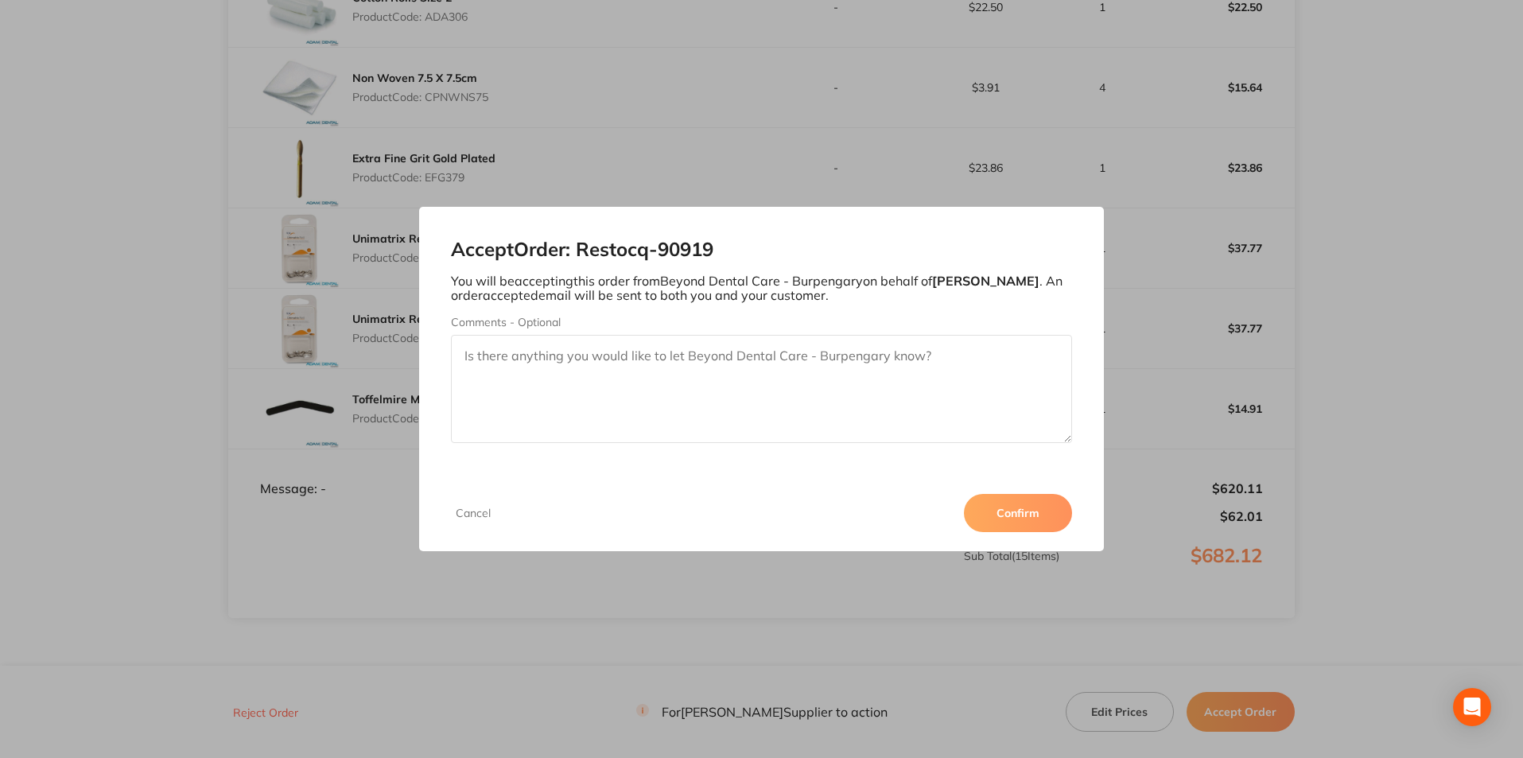
click at [1022, 507] on button "Confirm" at bounding box center [1018, 513] width 108 height 38
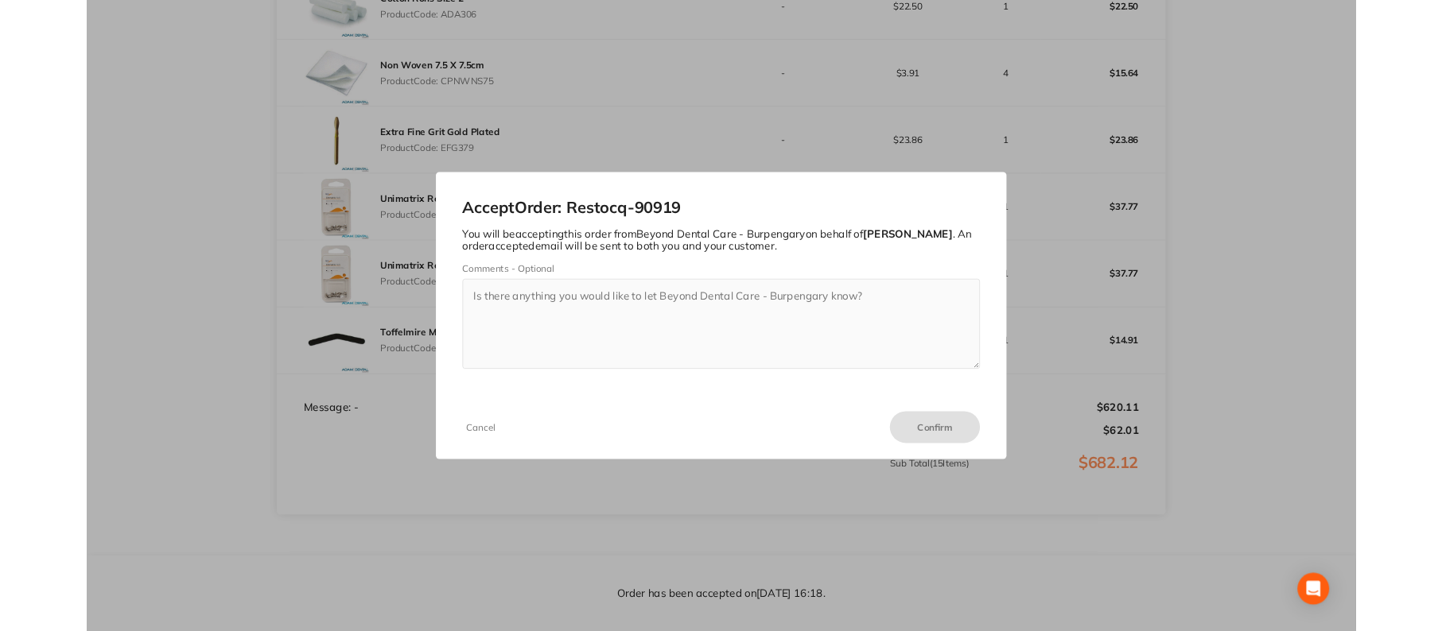
scroll to position [0, 0]
